Goal: Task Accomplishment & Management: Manage account settings

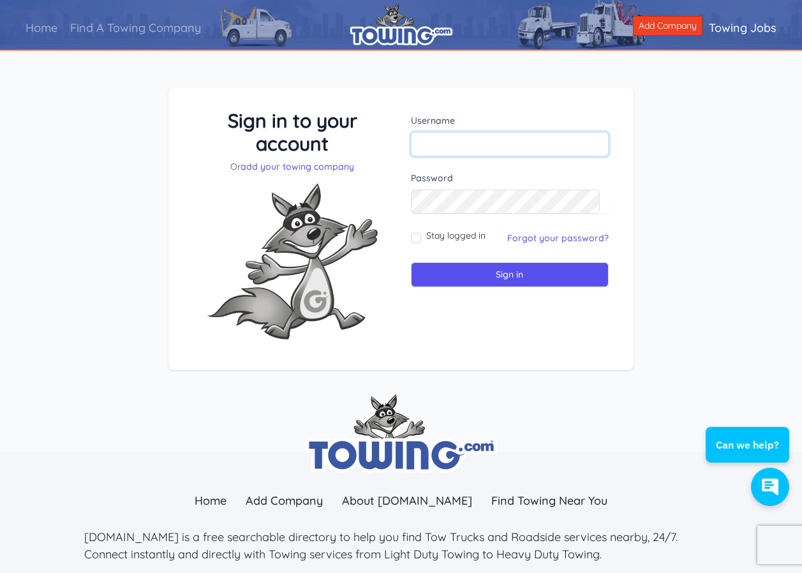
click at [511, 138] on input "text" at bounding box center [510, 144] width 198 height 24
type input "moshe1129"
click at [504, 214] on form "Username moshe1129 Password Stay logged in Sign in" at bounding box center [510, 200] width 198 height 173
click at [513, 279] on input "Sign in" at bounding box center [510, 274] width 198 height 25
click at [495, 145] on input "text" at bounding box center [510, 144] width 198 height 24
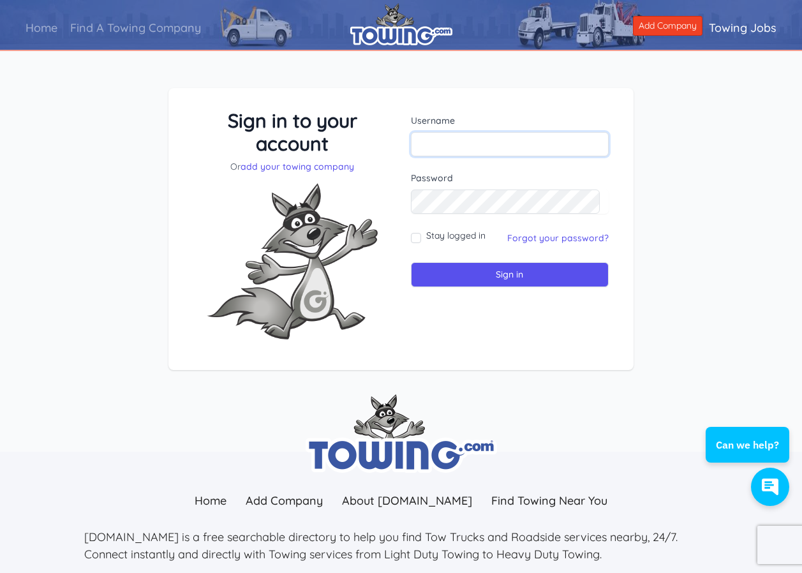
type input "moshe1129"
click at [416, 238] on input "Stay logged in" at bounding box center [416, 238] width 10 height 10
checkbox input "true"
click at [497, 276] on input "Sign in" at bounding box center [510, 274] width 198 height 25
click at [495, 141] on input "text" at bounding box center [510, 144] width 198 height 24
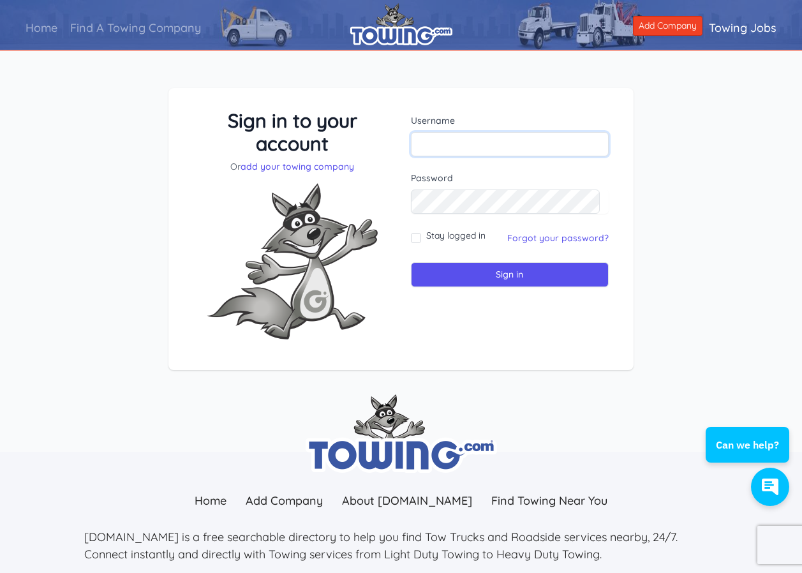
type input "moshe1129"
click at [518, 239] on link "Forgot your password?" at bounding box center [557, 237] width 101 height 11
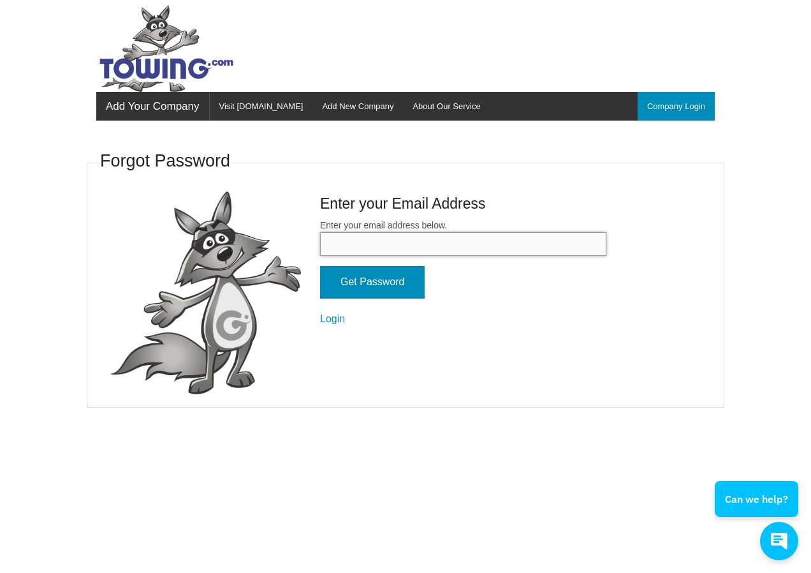
click at [466, 237] on input "Enter your email address below." at bounding box center [463, 244] width 286 height 24
type input "[EMAIL_ADDRESS][DOMAIN_NAME]"
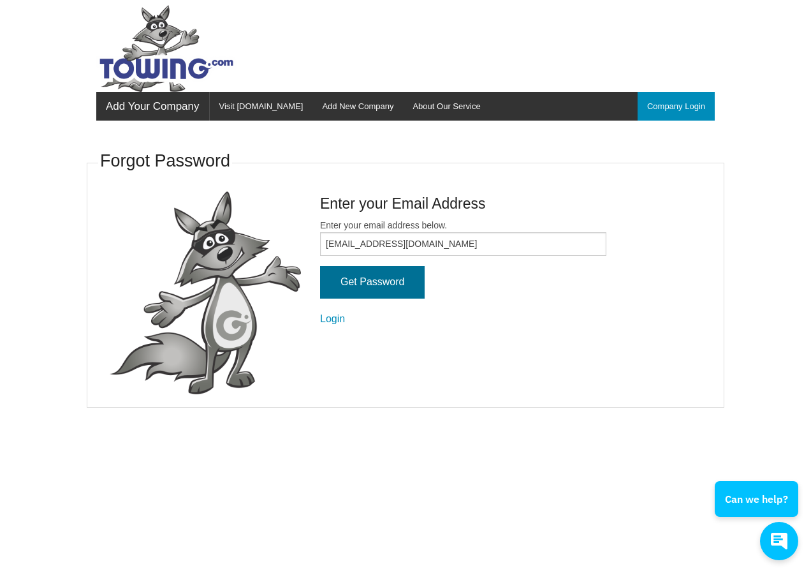
click at [381, 287] on input "Get Password" at bounding box center [372, 282] width 105 height 33
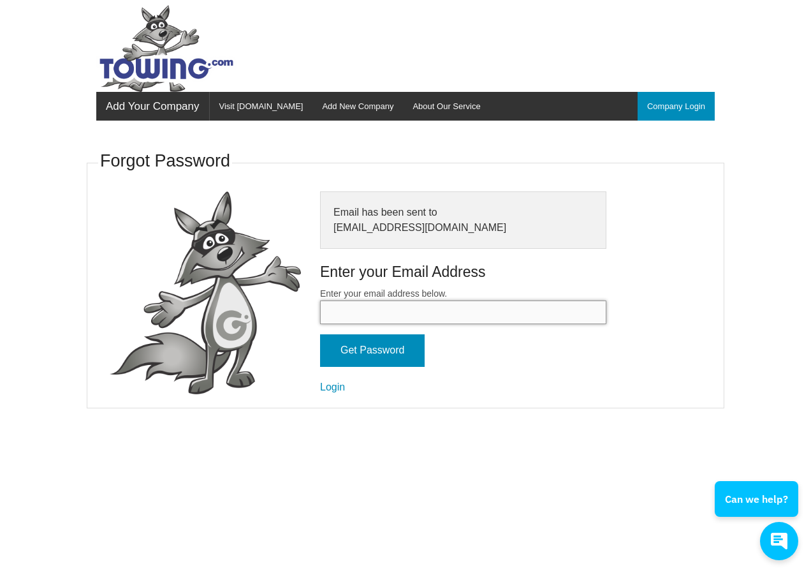
click at [408, 315] on input "Enter your email address below." at bounding box center [463, 312] width 286 height 24
click at [400, 312] on input "Enter your email address below." at bounding box center [463, 312] width 286 height 24
type input "[EMAIL_ADDRESS][DOMAIN_NAME]"
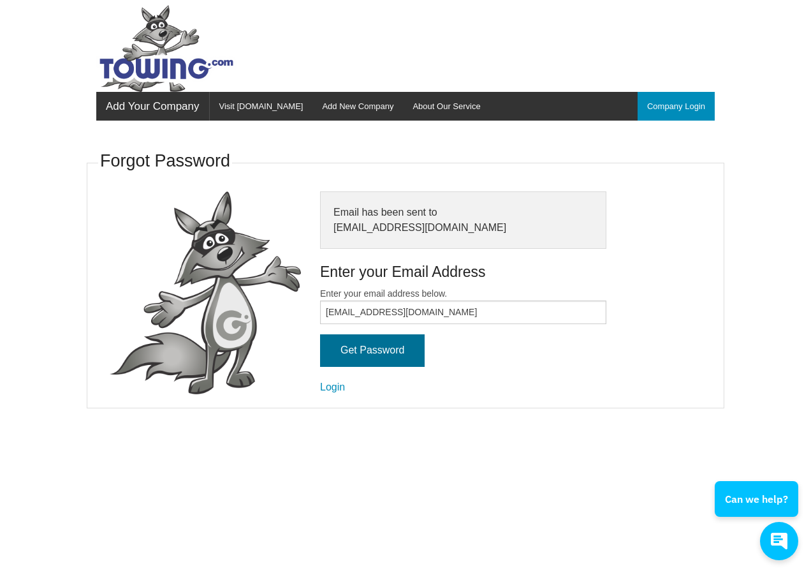
click at [393, 356] on input "Get Password" at bounding box center [372, 350] width 105 height 33
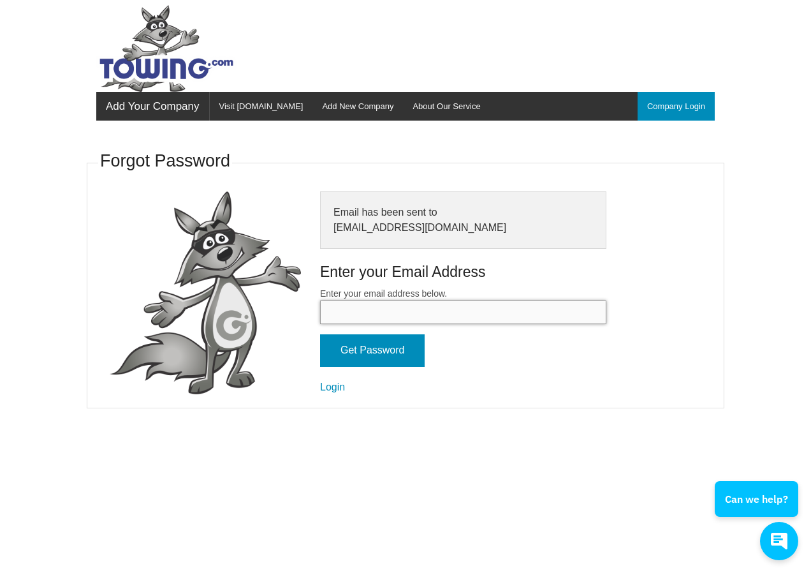
click at [404, 316] on input "Enter your email address below." at bounding box center [463, 312] width 286 height 24
type input "[EMAIL_ADDRESS][DOMAIN_NAME]"
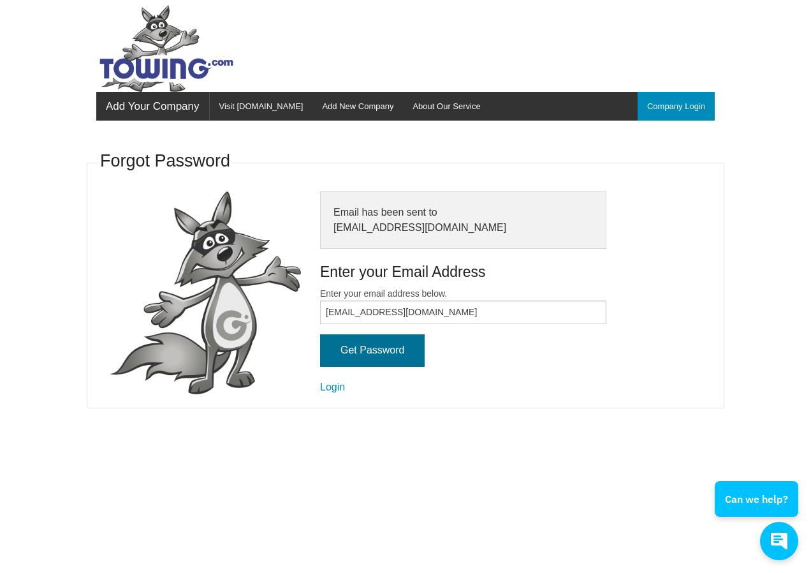
click at [411, 354] on input "Get Password" at bounding box center [372, 350] width 105 height 33
click at [411, 353] on input "Get Password" at bounding box center [372, 350] width 105 height 33
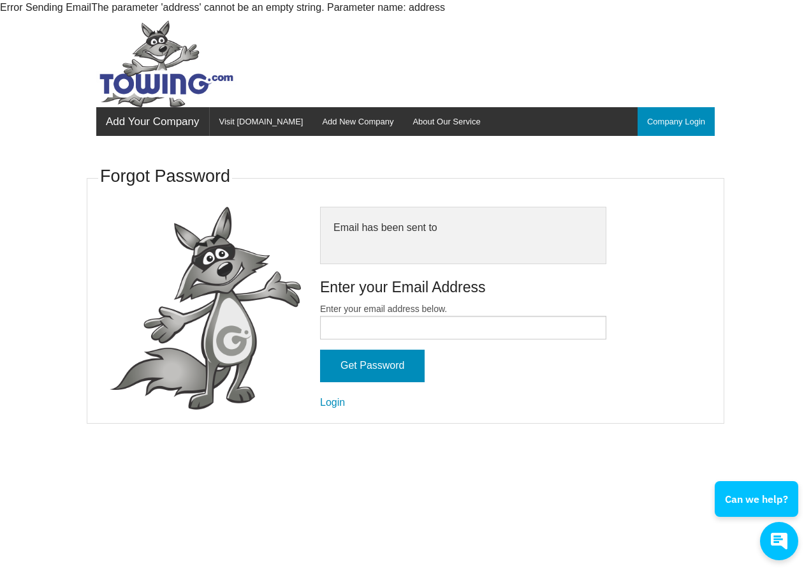
click at [452, 231] on div "Email has been sent to" at bounding box center [463, 235] width 286 height 57
click at [385, 346] on form "Enter your email address below. Get Password Login" at bounding box center [463, 356] width 286 height 108
click at [339, 399] on link "Login" at bounding box center [332, 402] width 25 height 11
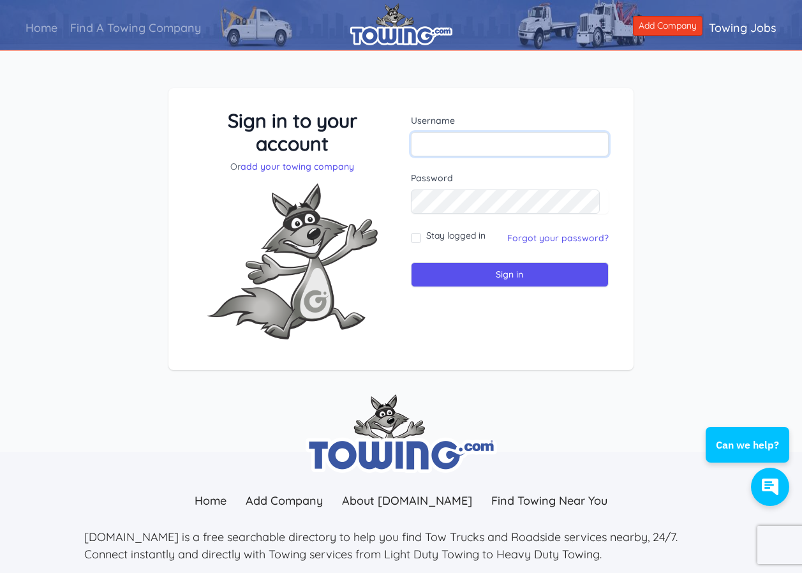
click at [461, 146] on input "text" at bounding box center [510, 144] width 198 height 24
type input "moshe1129@yahoo.com"
click at [469, 271] on input "Sign in" at bounding box center [510, 274] width 198 height 25
click at [497, 136] on input "text" at bounding box center [510, 144] width 198 height 24
type input "moshe1129"
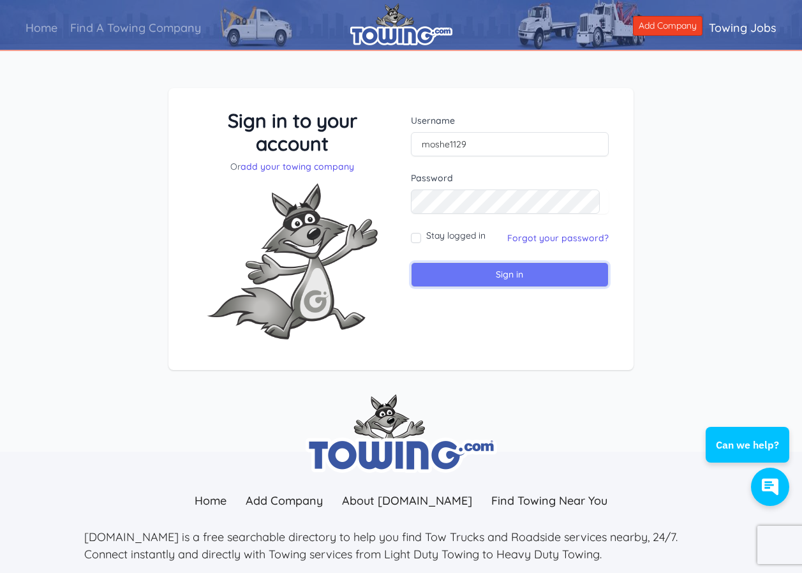
click at [494, 277] on input "Sign in" at bounding box center [510, 274] width 198 height 25
click at [453, 142] on input "text" at bounding box center [510, 144] width 198 height 24
type input "moshe1129@yahoo.com"
click at [506, 278] on input "Sign in" at bounding box center [510, 274] width 198 height 25
click at [475, 137] on input "text" at bounding box center [510, 144] width 198 height 24
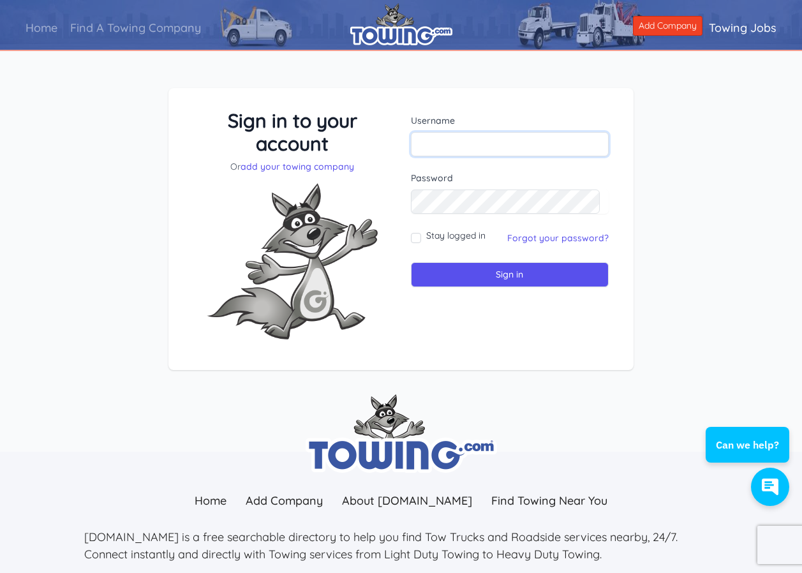
type input "allnighttow1"
click at [482, 189] on div "Password" at bounding box center [510, 193] width 198 height 42
click at [493, 279] on input "Sign in" at bounding box center [510, 274] width 198 height 25
click at [459, 143] on input "text" at bounding box center [510, 144] width 198 height 24
click at [488, 136] on input "text" at bounding box center [510, 144] width 198 height 24
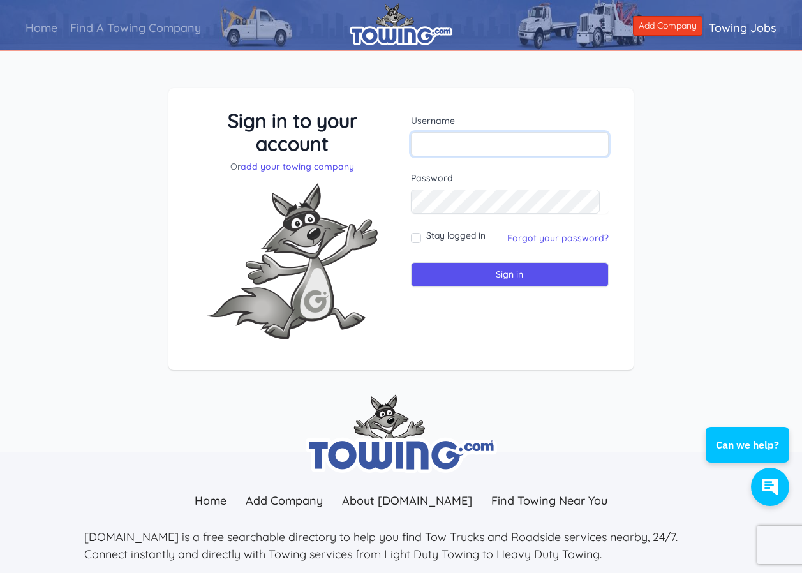
click at [478, 143] on input "text" at bounding box center [510, 144] width 198 height 24
click at [465, 144] on input "text" at bounding box center [510, 144] width 198 height 24
click at [457, 137] on input "text" at bounding box center [510, 144] width 198 height 24
click at [467, 151] on input "text" at bounding box center [510, 144] width 198 height 24
type input "allover towing"
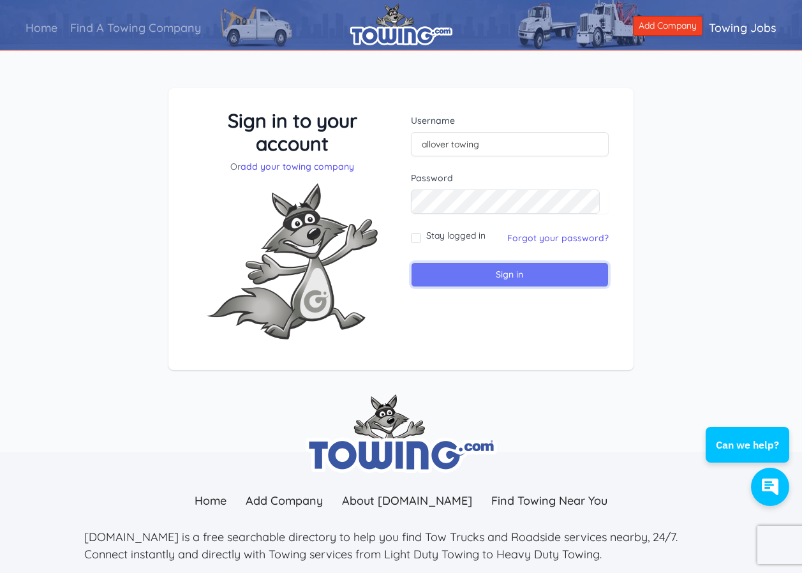
click at [536, 272] on input "Sign in" at bounding box center [510, 274] width 198 height 25
click at [474, 141] on input "text" at bounding box center [510, 144] width 198 height 24
type input "allover towing"
click at [497, 279] on input "Sign in" at bounding box center [510, 274] width 198 height 25
